Goal: Navigation & Orientation: Go to known website

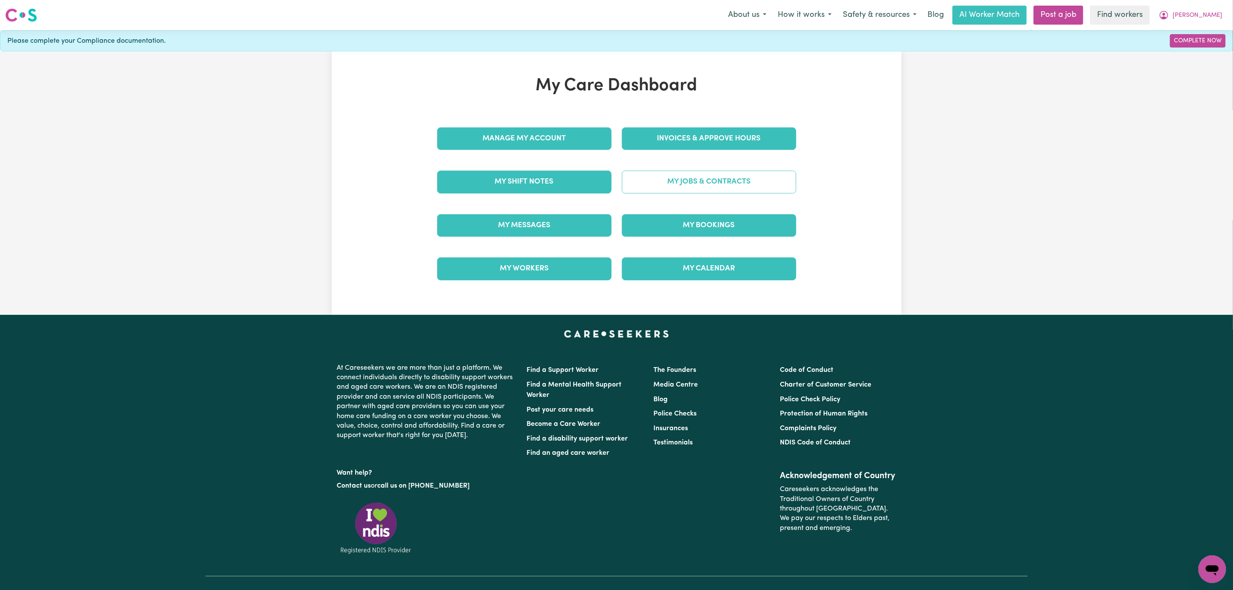
click at [693, 185] on link "My Jobs & Contracts" at bounding box center [709, 182] width 174 height 22
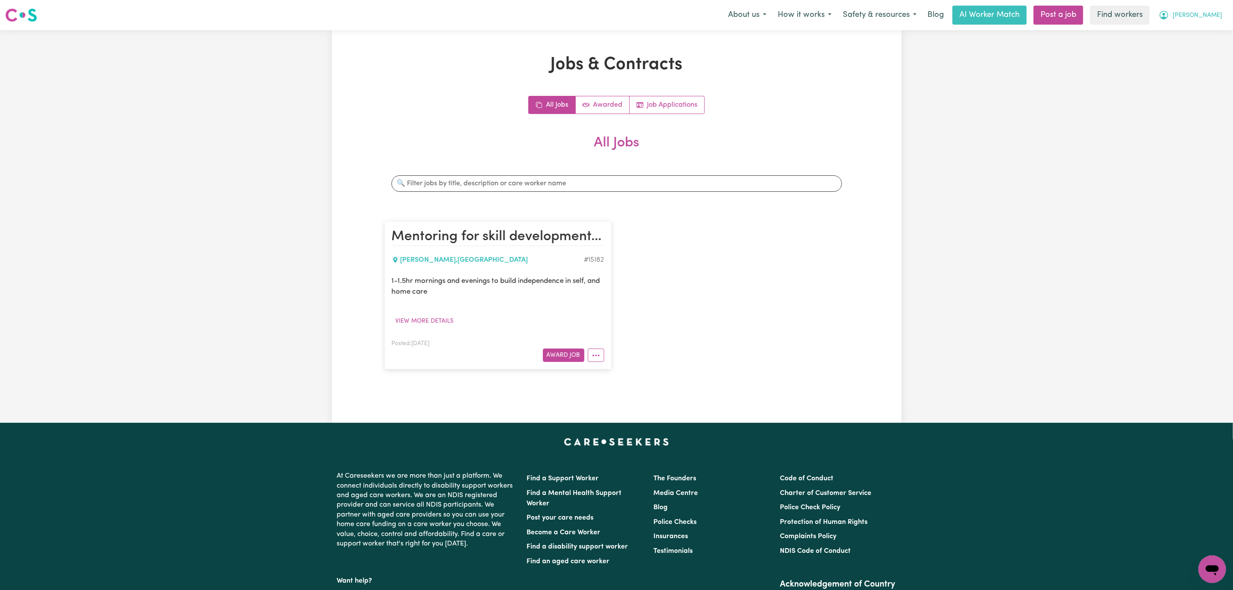
click at [1211, 9] on button "[PERSON_NAME]" at bounding box center [1190, 15] width 75 height 18
click at [1207, 32] on link "My Dashboard" at bounding box center [1193, 33] width 68 height 16
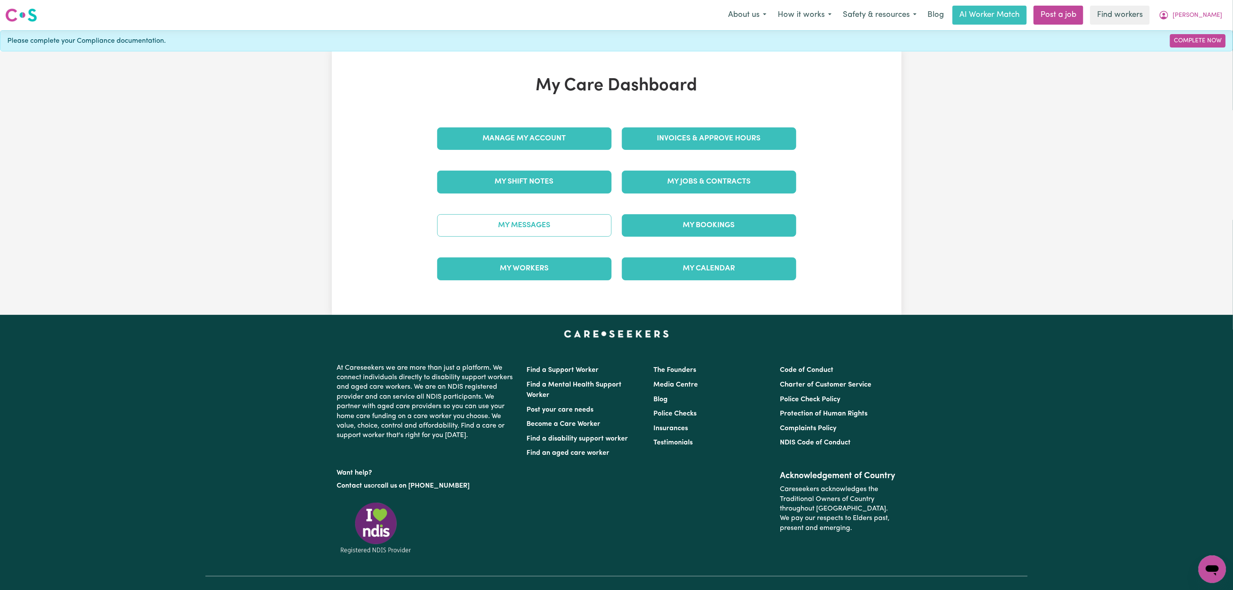
click at [548, 228] on link "My Messages" at bounding box center [524, 225] width 174 height 22
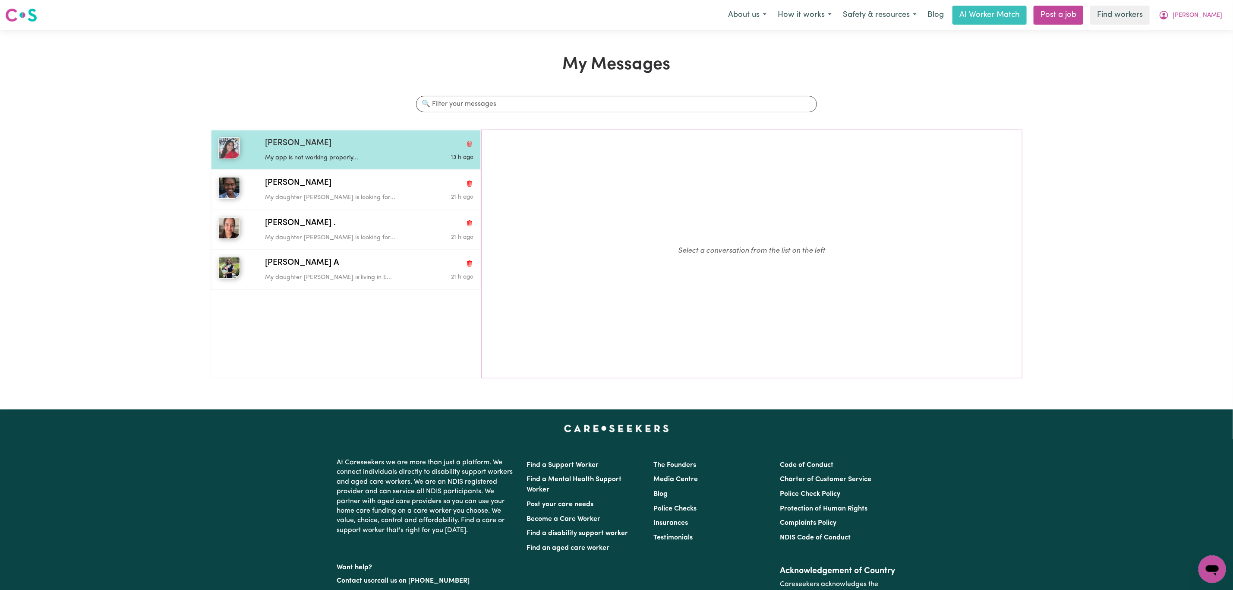
click at [353, 146] on div "Rachel T" at bounding box center [369, 143] width 208 height 13
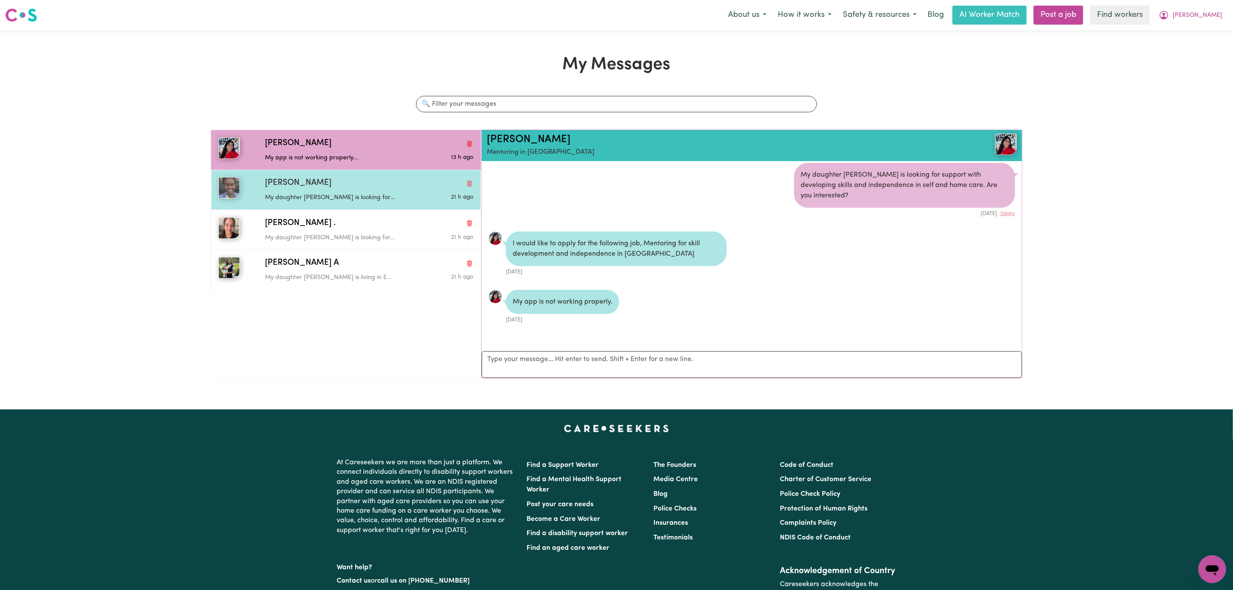
click at [349, 196] on p "My daughter Rae is looking for..." at bounding box center [334, 197] width 139 height 9
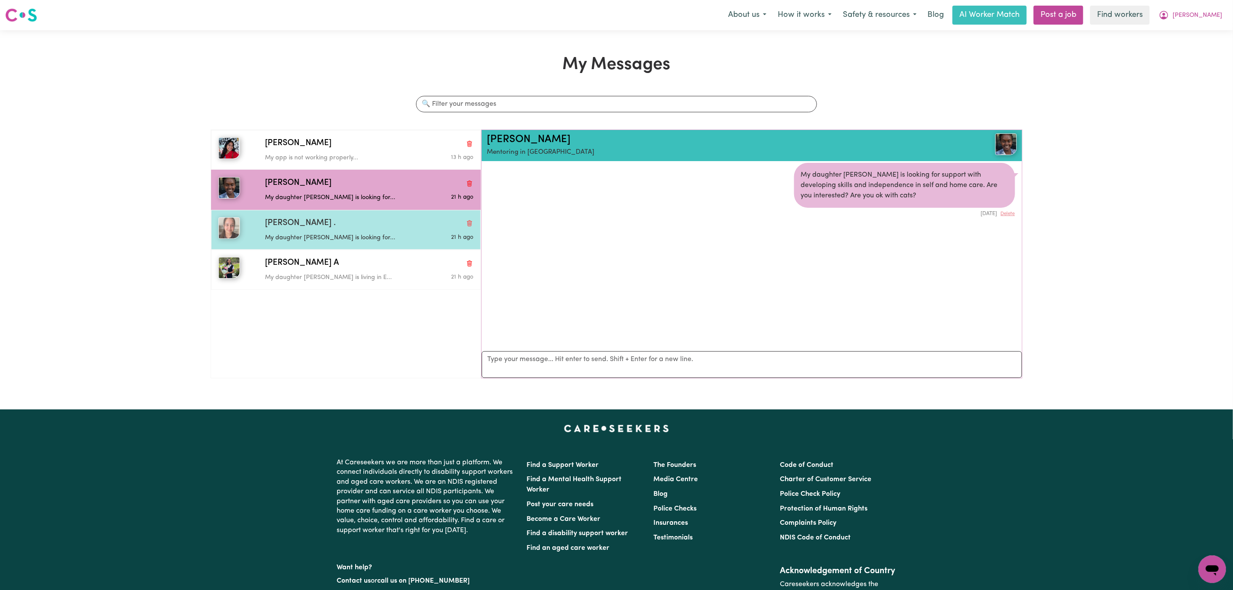
click at [365, 234] on div "My daughter Rae is looking for..." at bounding box center [334, 236] width 139 height 13
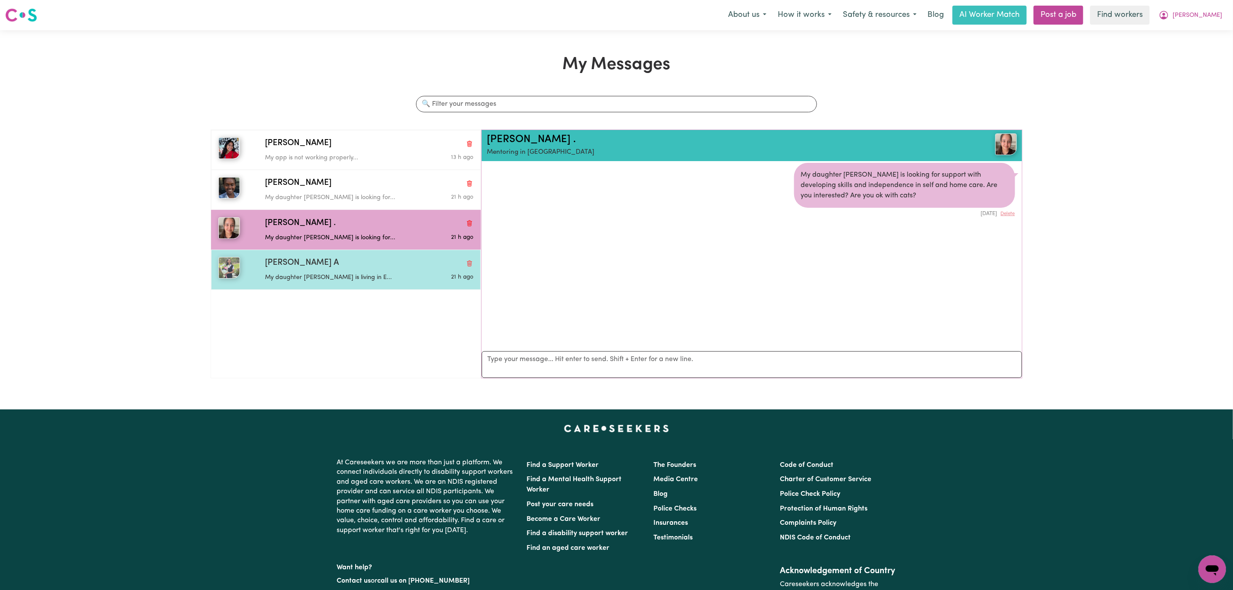
click at [339, 267] on div "Apurva A" at bounding box center [369, 263] width 208 height 13
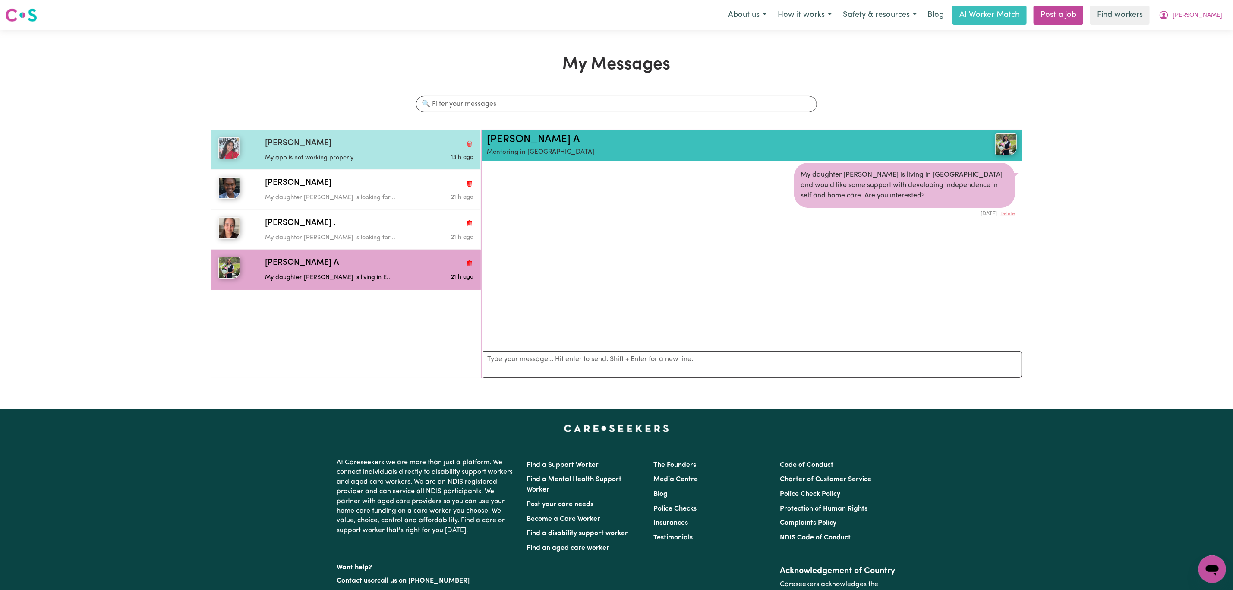
click at [363, 140] on div "Rachel T" at bounding box center [369, 143] width 208 height 13
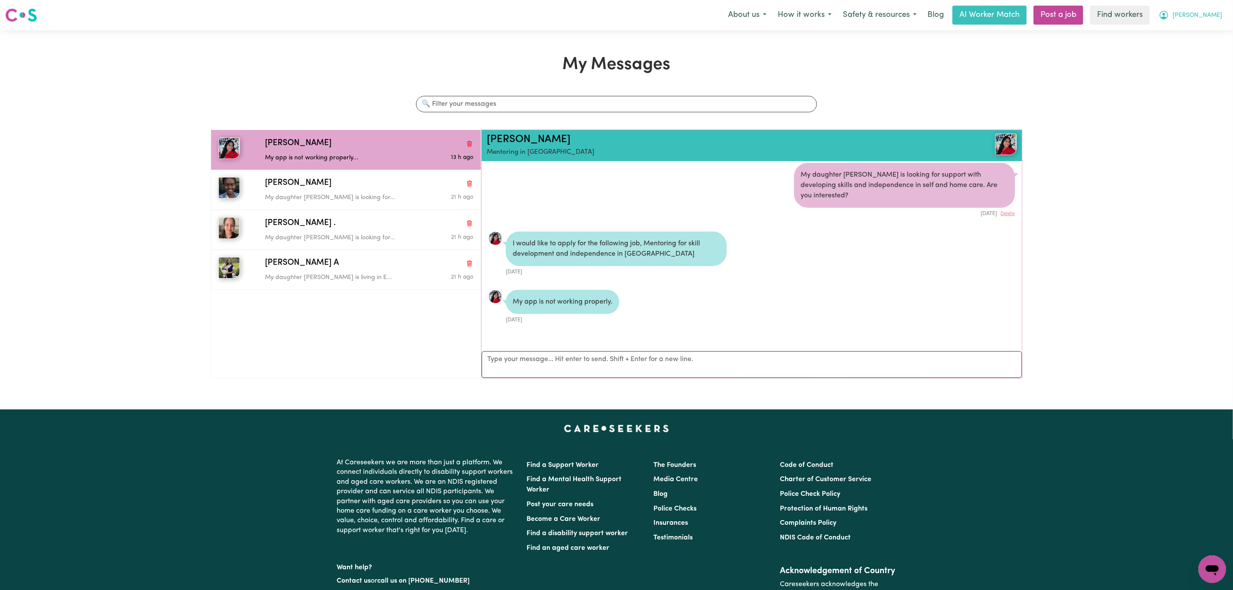
click at [1193, 17] on span "[PERSON_NAME]" at bounding box center [1198, 15] width 50 height 9
click at [1196, 34] on link "My Dashboard" at bounding box center [1193, 33] width 68 height 16
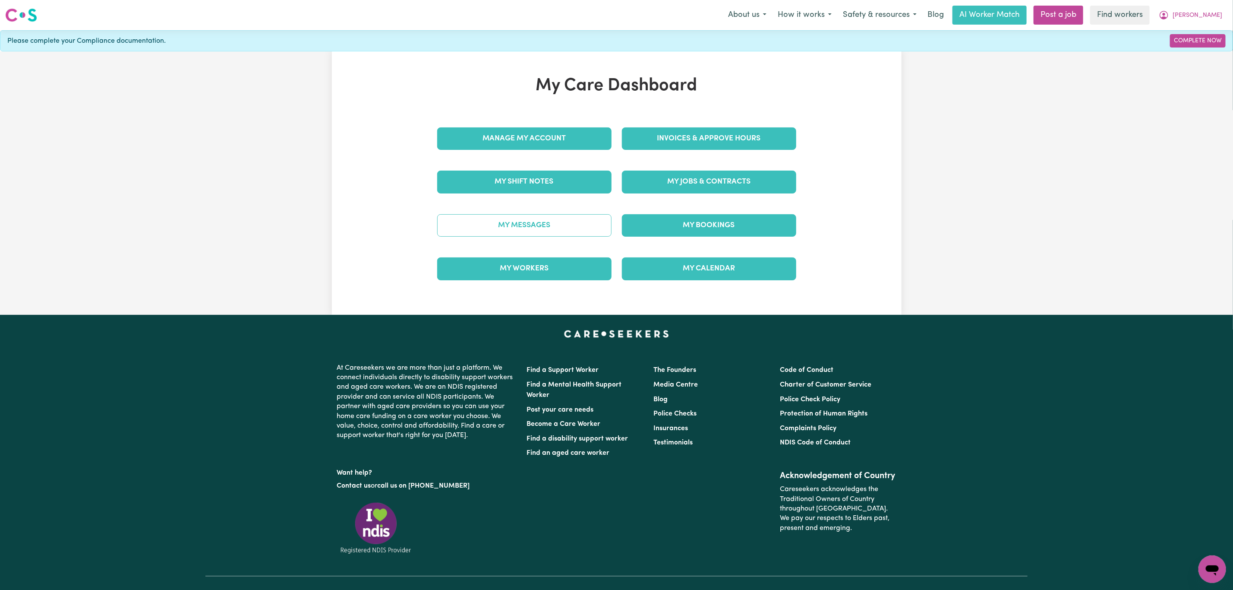
click at [557, 229] on link "My Messages" at bounding box center [524, 225] width 174 height 22
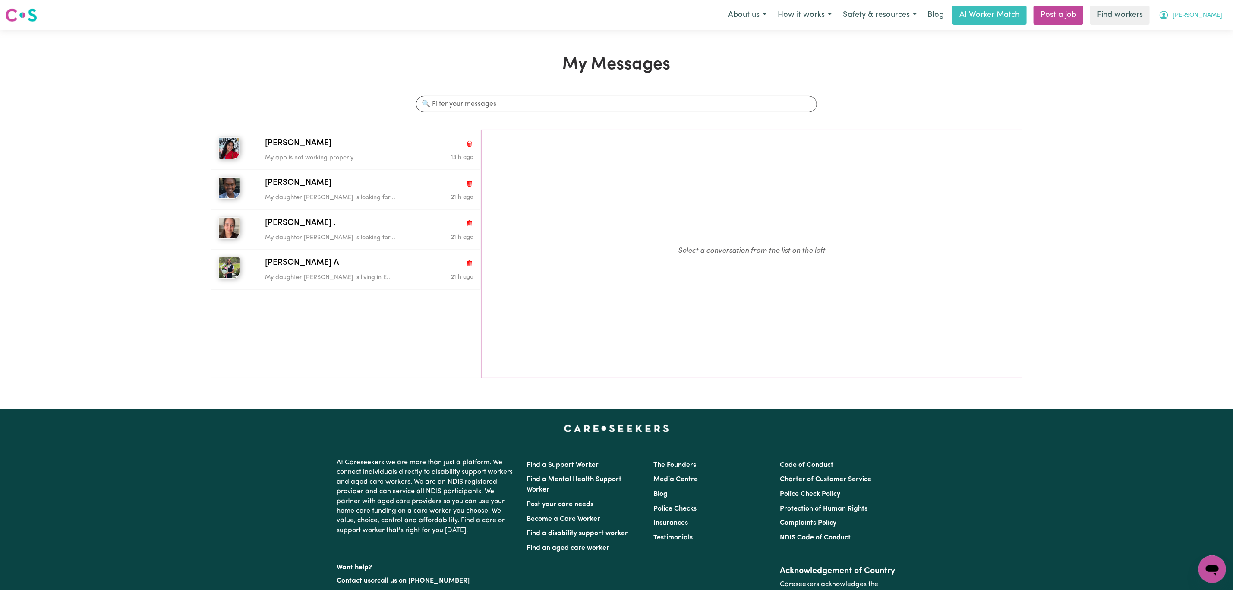
click at [1207, 15] on span "[PERSON_NAME]" at bounding box center [1198, 15] width 50 height 9
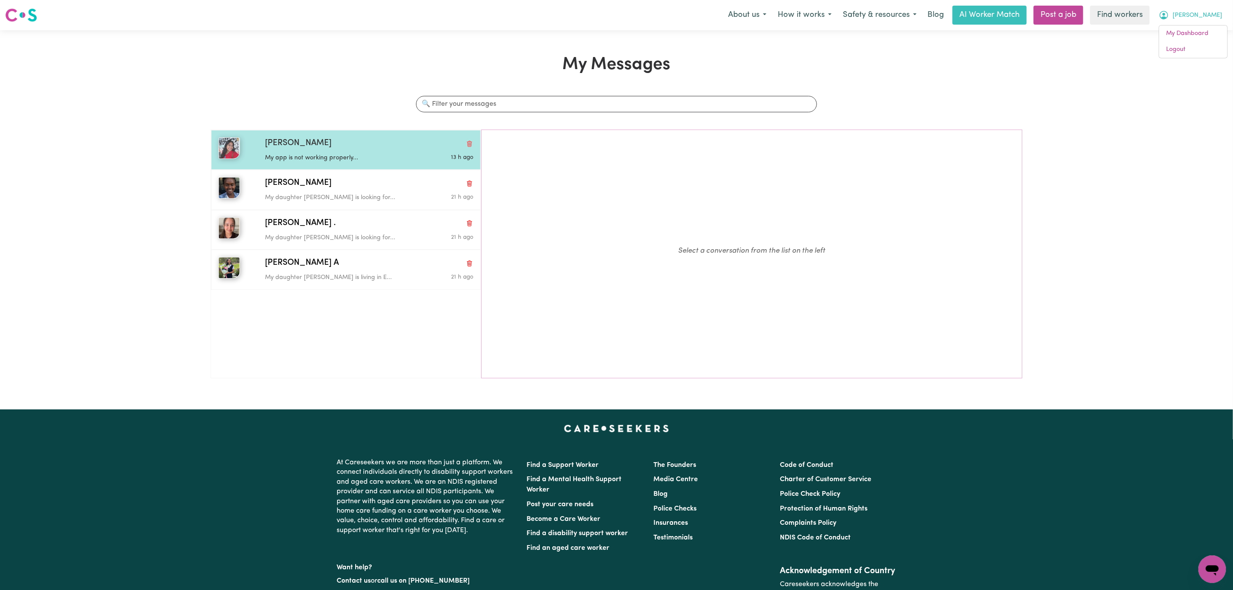
drag, startPoint x: 316, startPoint y: 152, endPoint x: 314, endPoint y: 148, distance: 5.0
click at [314, 148] on div "Rachel T My app is not working properly... 13 h ago" at bounding box center [367, 149] width 212 height 25
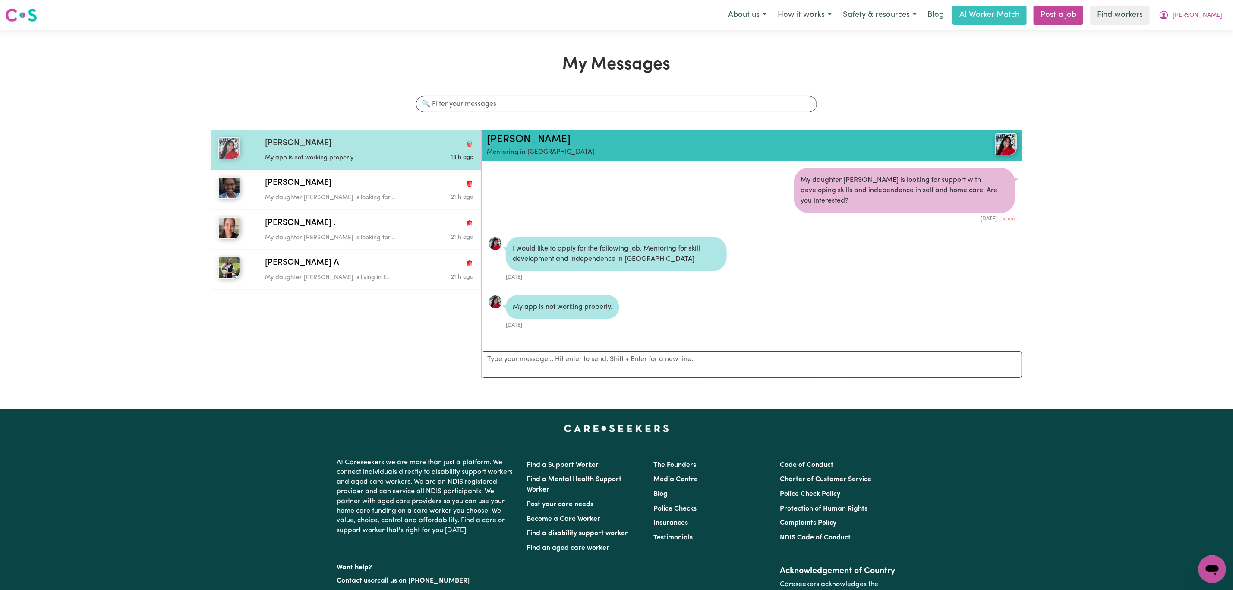
scroll to position [6, 0]
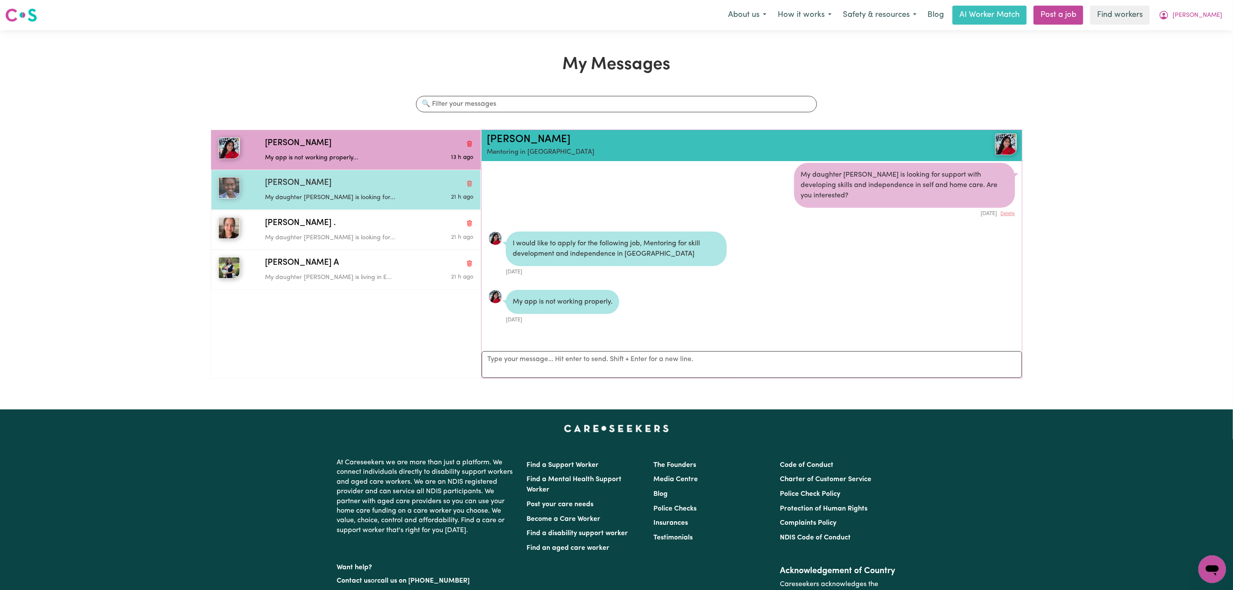
click at [329, 199] on p "My daughter Rae is looking for..." at bounding box center [334, 197] width 139 height 9
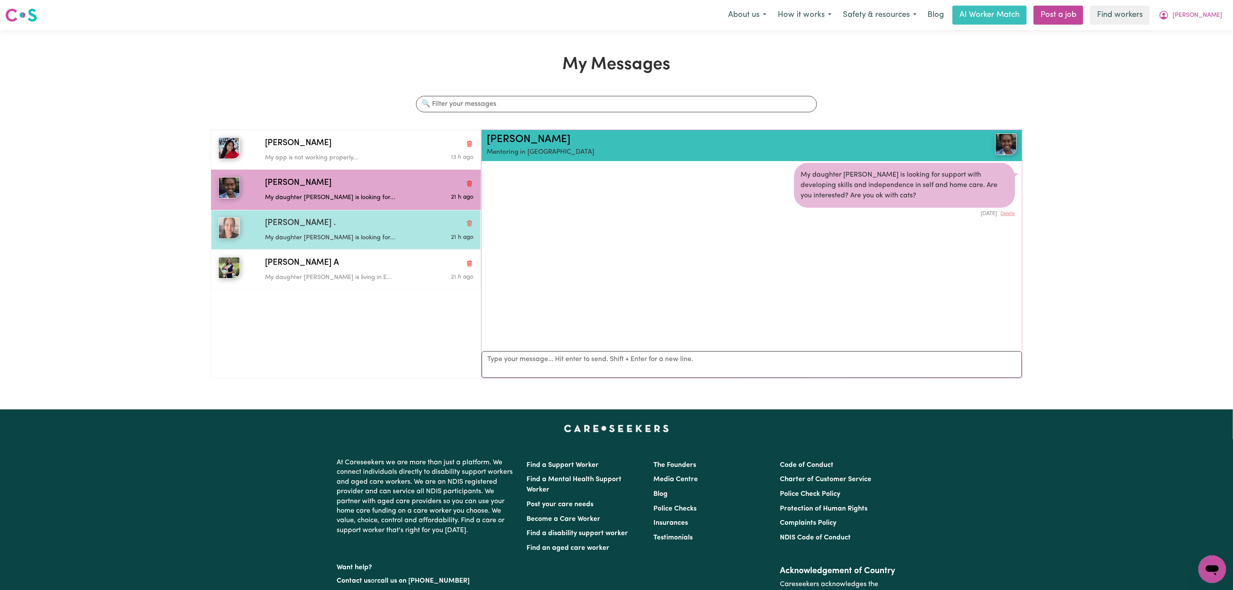
click at [346, 249] on div "Rasleen kaur . My daughter Rae is looking for... 21 h ago" at bounding box center [346, 230] width 270 height 40
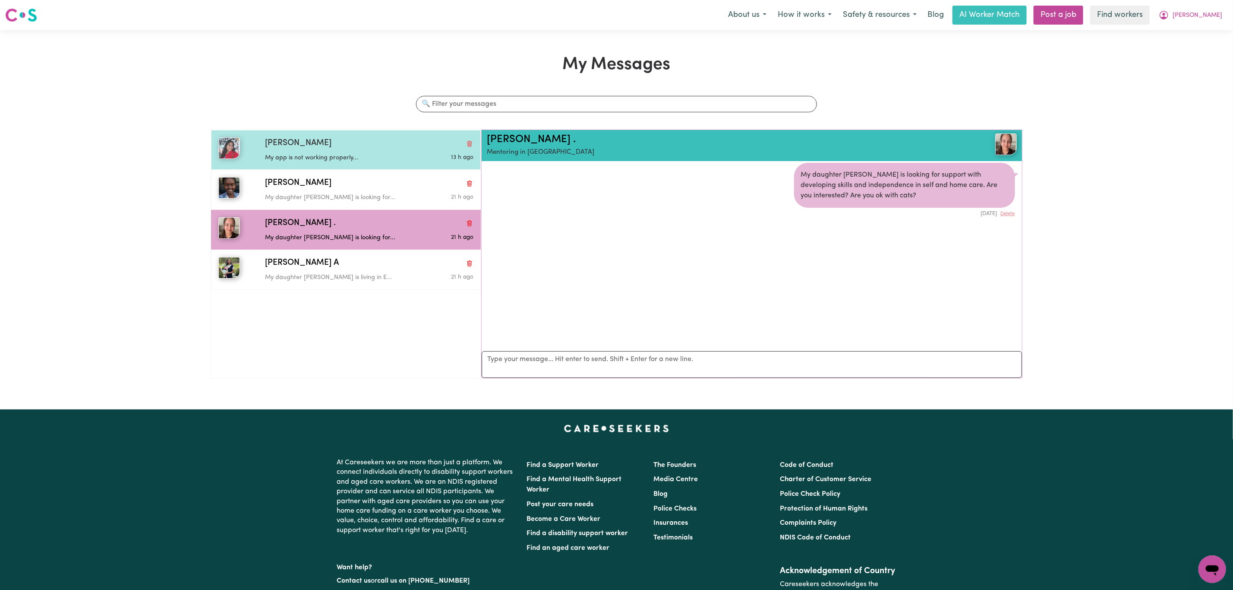
click at [354, 144] on div "Rachel T" at bounding box center [369, 143] width 208 height 13
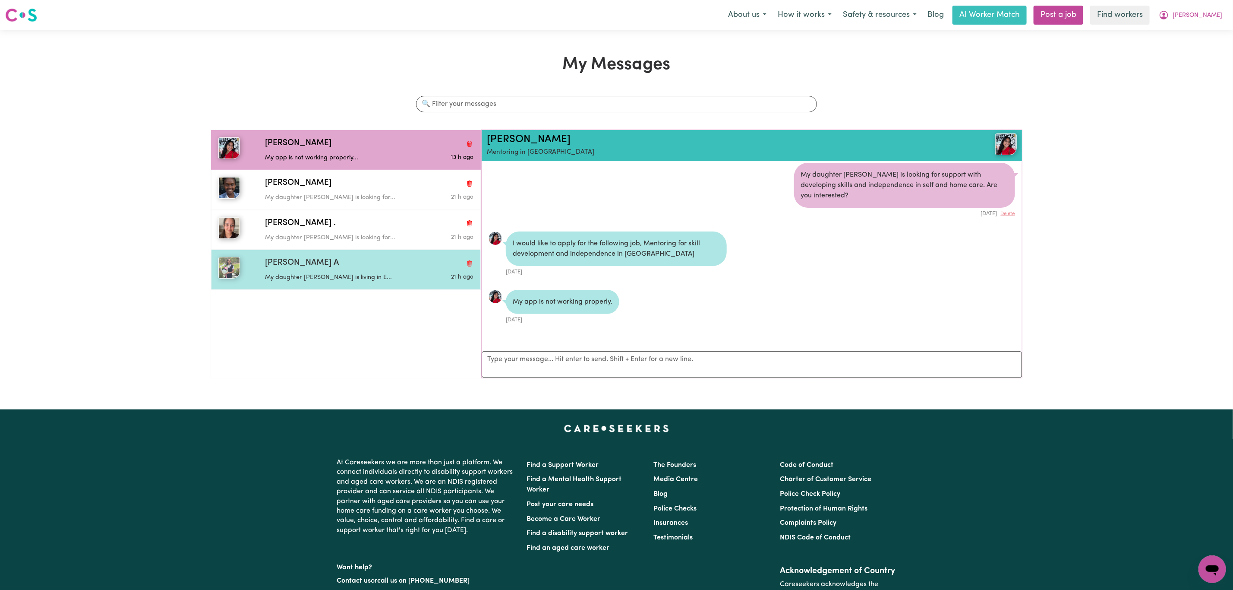
click at [335, 269] on div "Apurva A" at bounding box center [369, 263] width 208 height 13
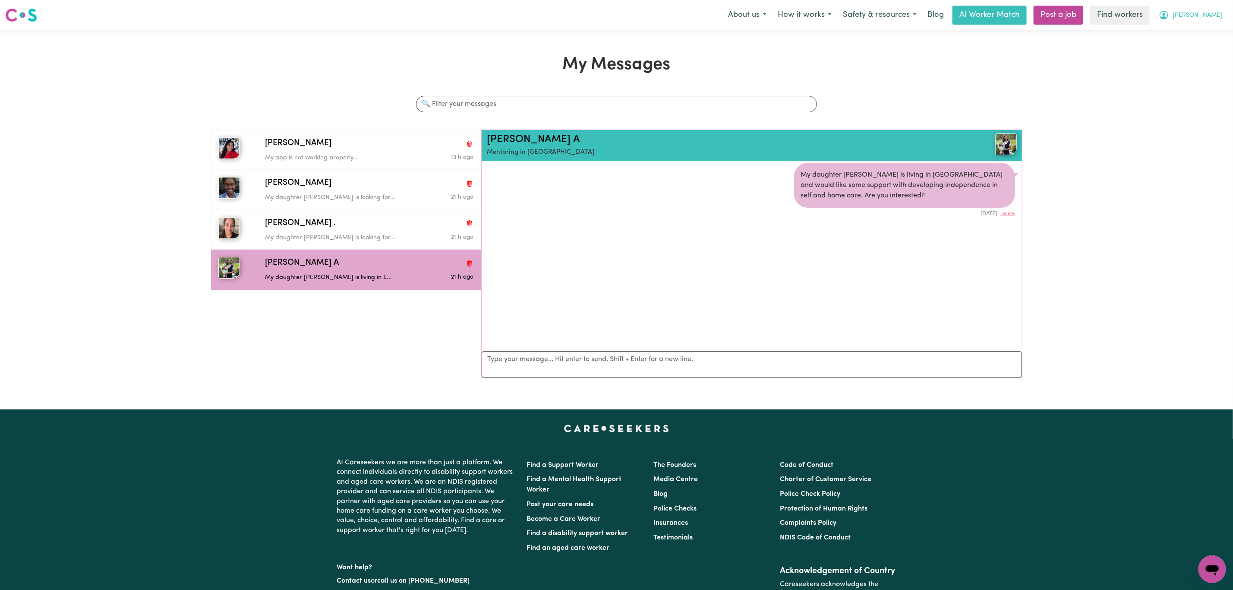
click at [1197, 19] on span "[PERSON_NAME]" at bounding box center [1198, 15] width 50 height 9
click at [1194, 30] on link "My Dashboard" at bounding box center [1193, 33] width 68 height 16
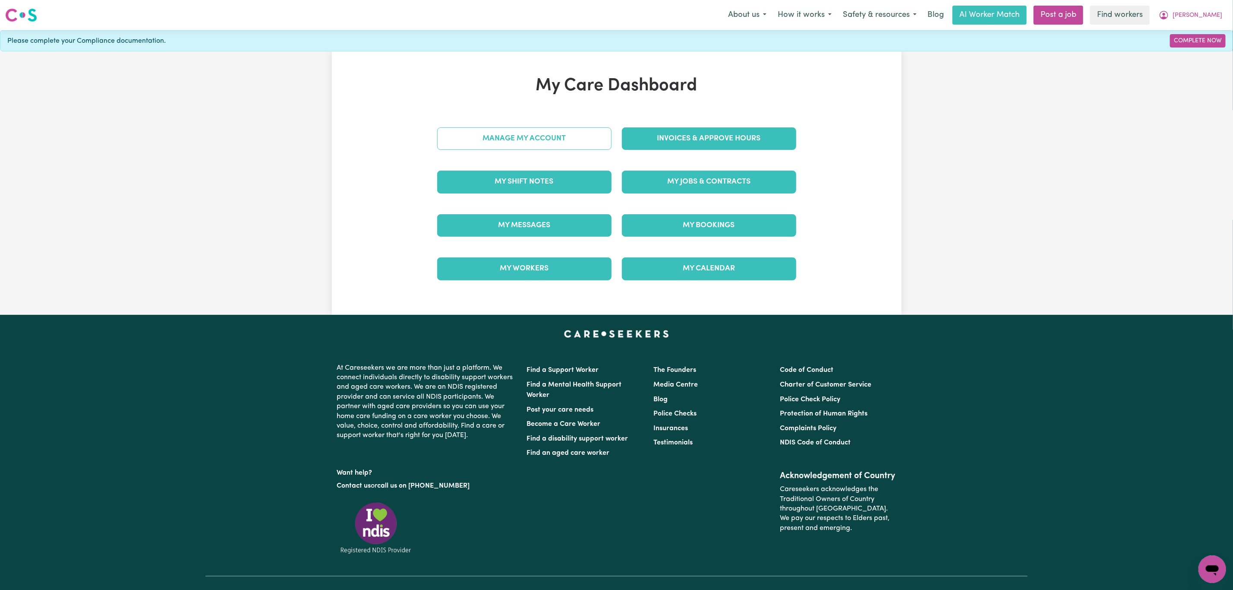
click at [575, 142] on link "Manage My Account" at bounding box center [524, 138] width 174 height 22
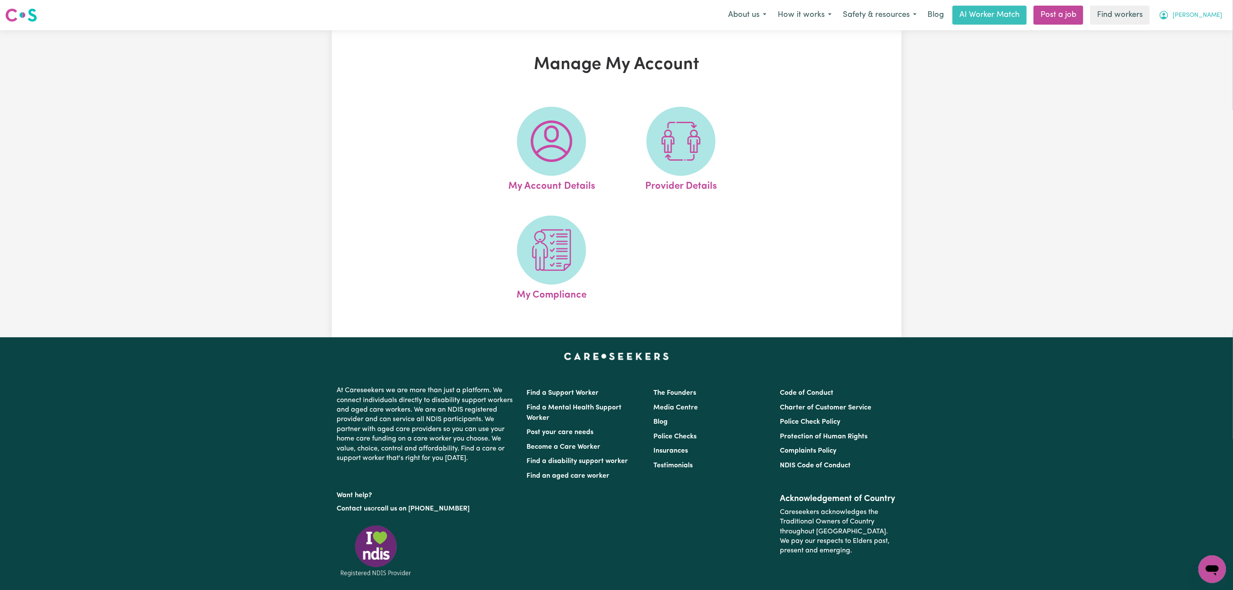
click at [1217, 13] on span "[PERSON_NAME]" at bounding box center [1198, 15] width 50 height 9
click at [1201, 36] on link "My Dashboard" at bounding box center [1193, 33] width 68 height 16
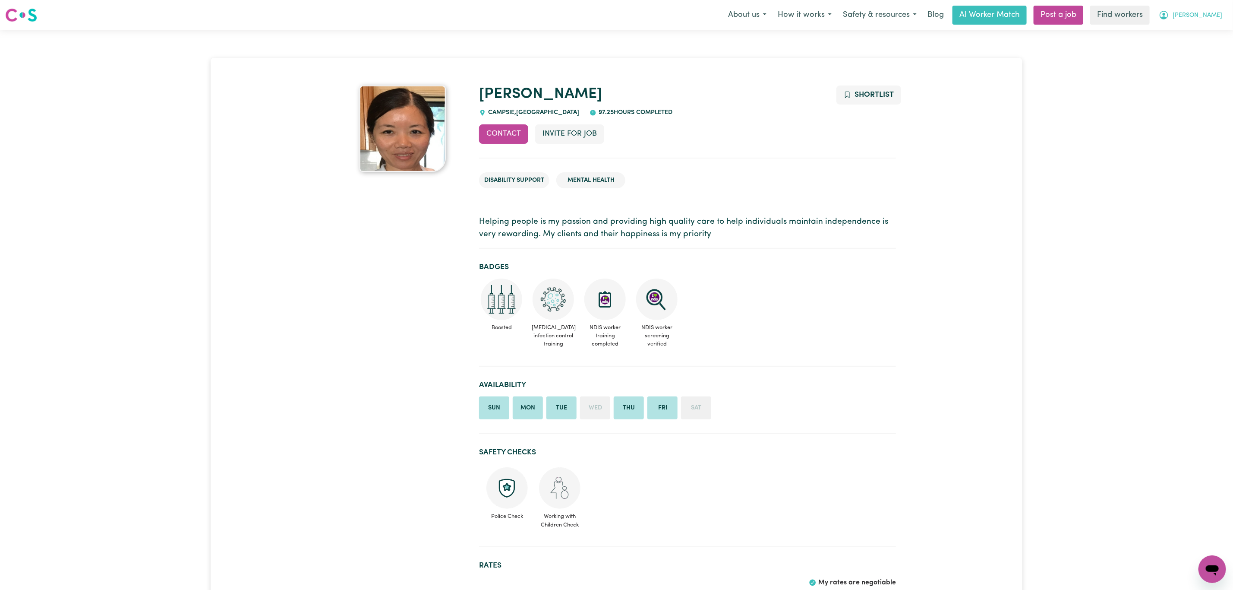
click at [1202, 15] on span "[PERSON_NAME]" at bounding box center [1198, 15] width 50 height 9
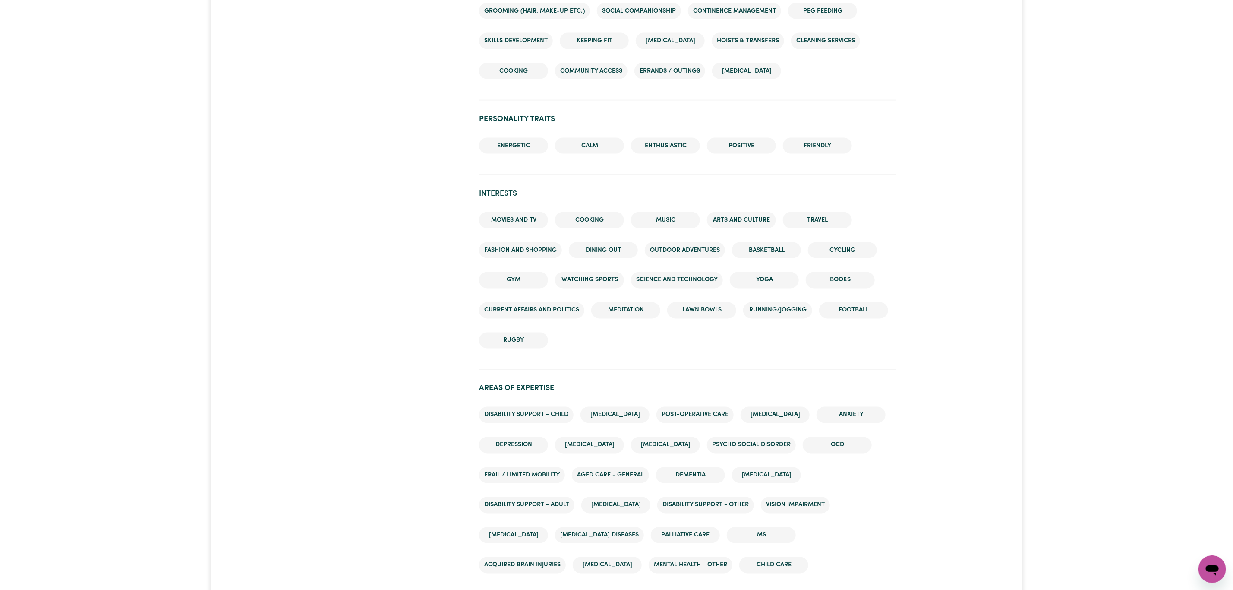
scroll to position [971, 0]
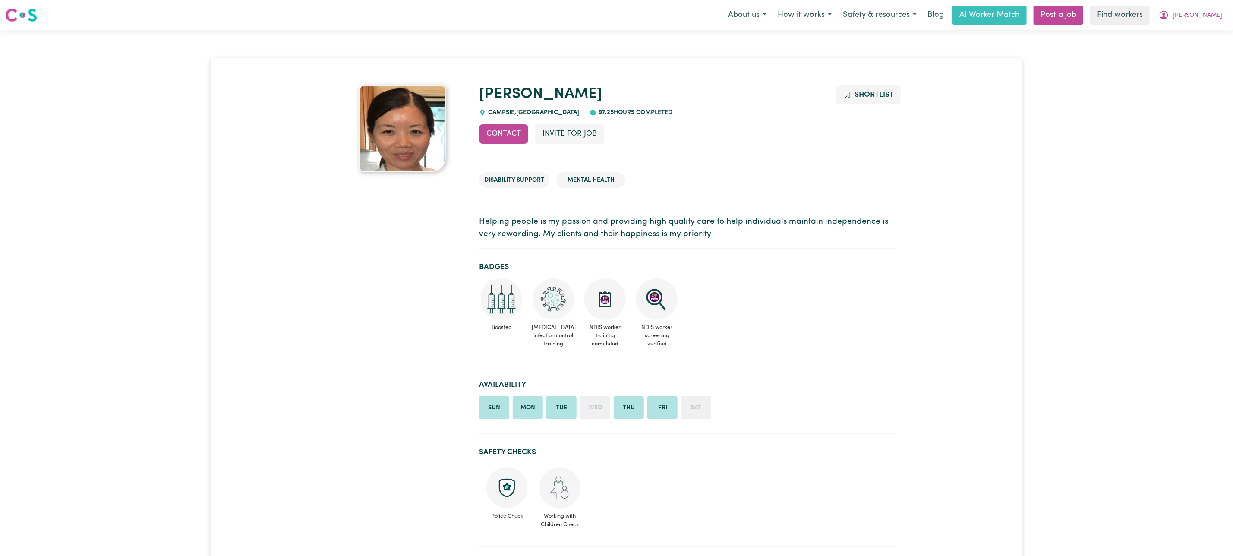
click at [1205, 25] on nav "Menu About us How it works Safety & resources Blog AI Worker Match Post a job F…" at bounding box center [616, 15] width 1233 height 30
click at [1206, 15] on span "[PERSON_NAME]" at bounding box center [1198, 15] width 50 height 9
click at [1197, 49] on link "Logout" at bounding box center [1193, 49] width 68 height 16
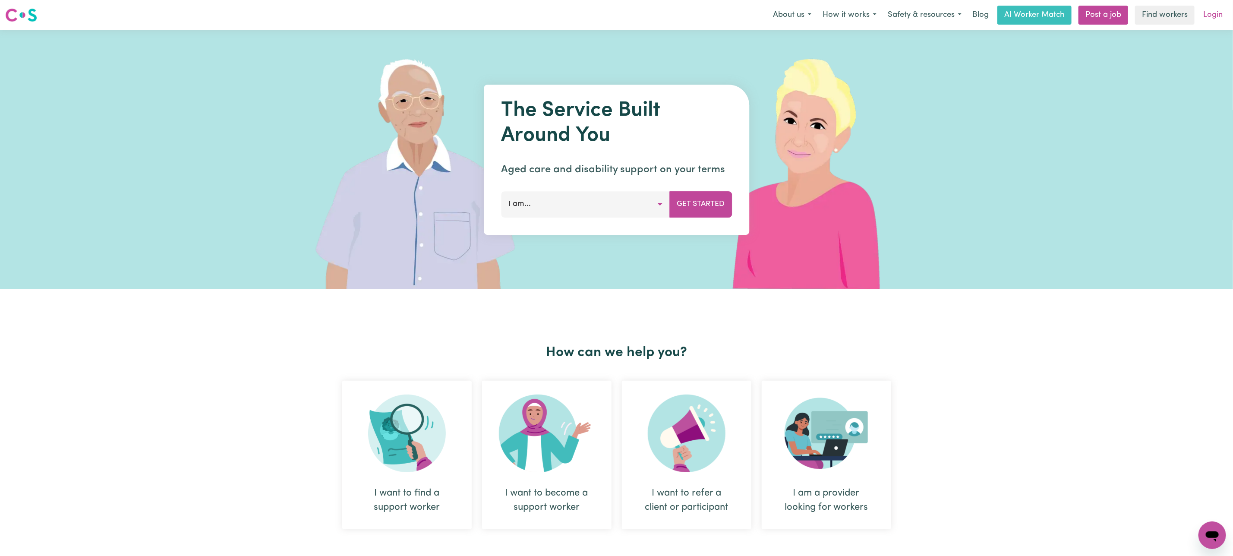
click at [1207, 16] on link "Login" at bounding box center [1213, 15] width 30 height 19
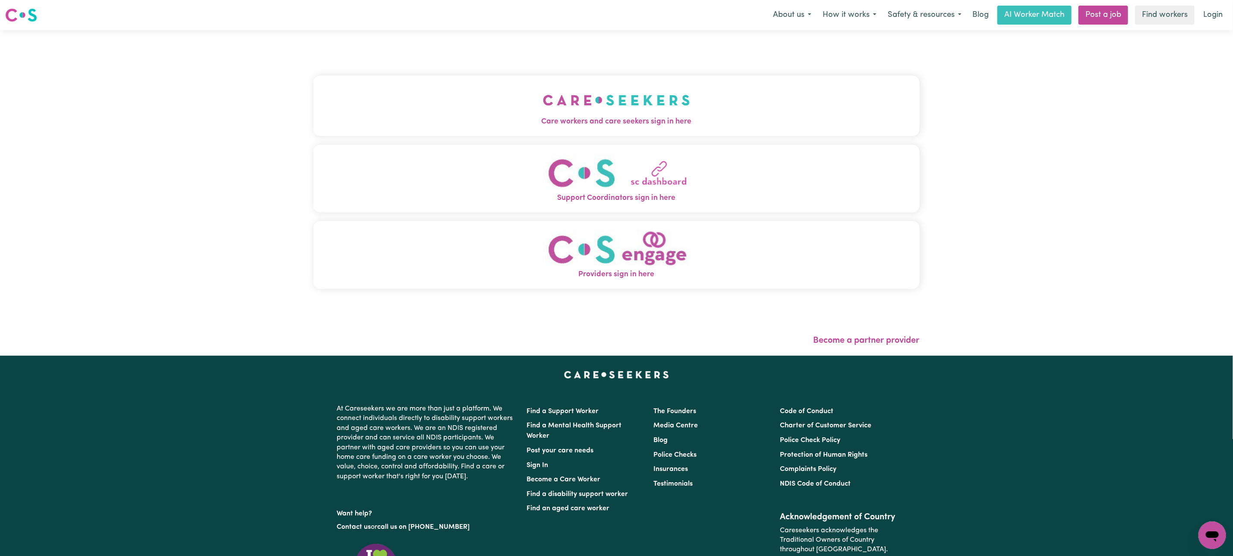
click at [536, 48] on div "Care workers and care seekers sign in here Support Coordinators sign in here Pr…" at bounding box center [616, 186] width 606 height 278
drag, startPoint x: 539, startPoint y: 77, endPoint x: 537, endPoint y: 85, distance: 7.9
click at [539, 78] on button "Care workers and care seekers sign in here" at bounding box center [616, 106] width 606 height 60
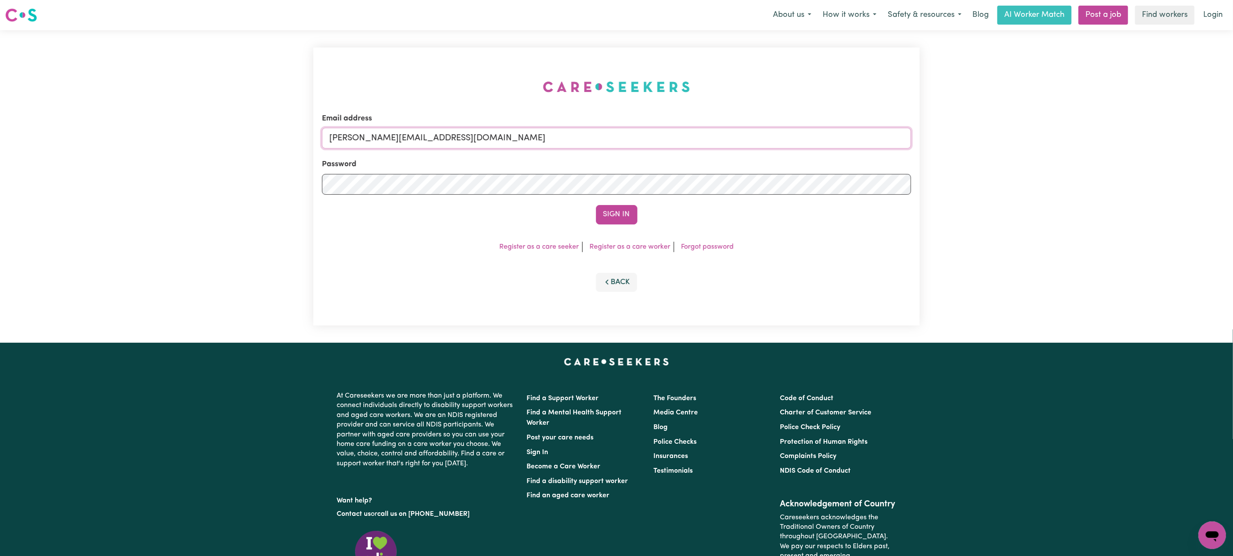
click at [357, 139] on input "mikayla+engage@careseekers.com.au" at bounding box center [616, 138] width 589 height 21
drag, startPoint x: 377, startPoint y: 141, endPoint x: 593, endPoint y: 171, distance: 218.3
click at [581, 148] on input "superuser~mikayla@careseekers.com.au" at bounding box center [616, 138] width 589 height 21
type input "superuser~renee.m.mcguinness@gmail.com"
click at [605, 217] on button "Sign In" at bounding box center [616, 214] width 41 height 19
